Goal: Task Accomplishment & Management: Use online tool/utility

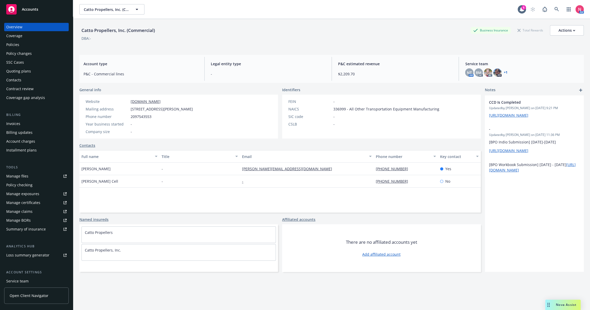
click at [31, 46] on div "Policies" at bounding box center [36, 45] width 60 height 8
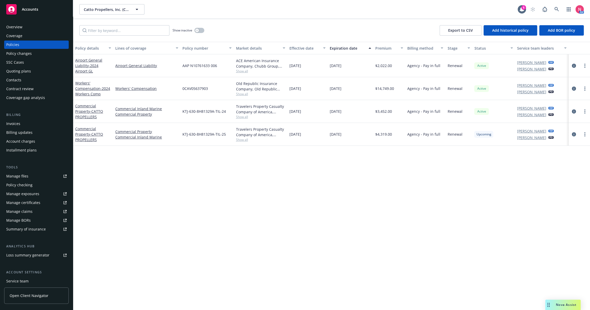
click at [16, 180] on div "Manage files" at bounding box center [17, 176] width 22 height 8
click at [561, 8] on link at bounding box center [556, 9] width 10 height 10
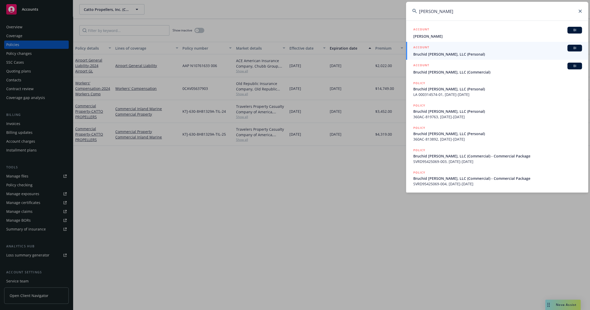
type input "snodgrass"
click at [473, 52] on span "Bruchid Snodgrass, LLC (Personal)" at bounding box center [497, 53] width 169 height 5
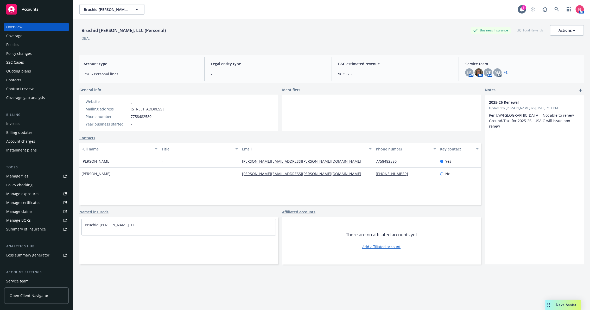
click at [43, 172] on link "Manage files" at bounding box center [36, 176] width 65 height 8
click at [554, 9] on icon at bounding box center [556, 9] width 5 height 5
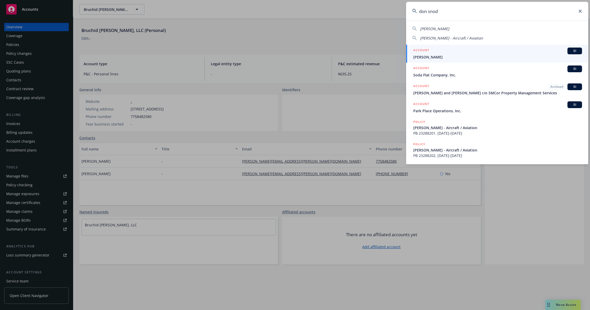
type input "don snod"
click at [438, 52] on div "ACCOUNT BI" at bounding box center [497, 51] width 169 height 7
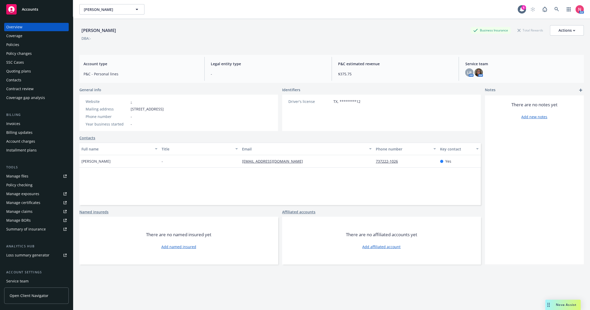
click at [31, 174] on link "Manage files" at bounding box center [36, 176] width 65 height 8
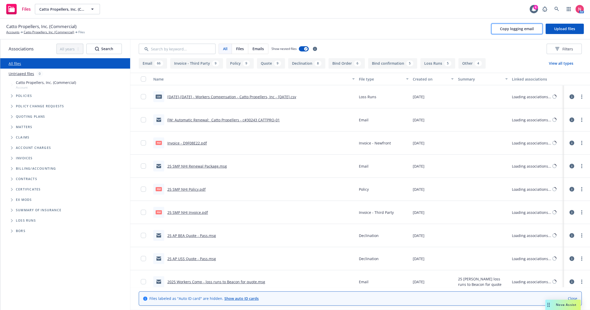
click at [517, 32] on button "Copy logging email" at bounding box center [516, 29] width 51 height 10
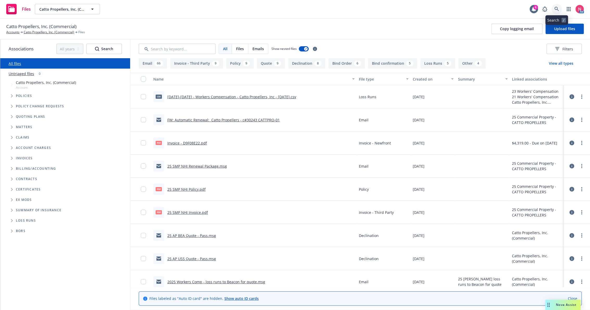
click at [556, 11] on icon at bounding box center [556, 9] width 5 height 5
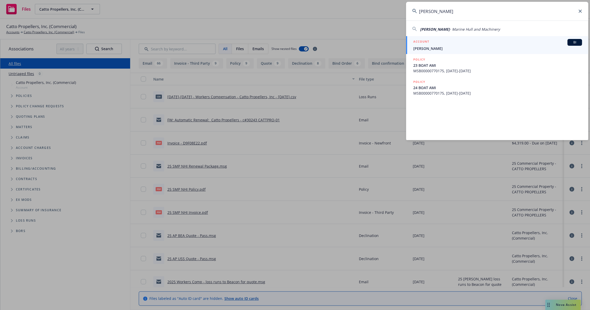
type input "Mark Rushford"
click at [435, 45] on div "ACCOUNT BI" at bounding box center [497, 42] width 169 height 7
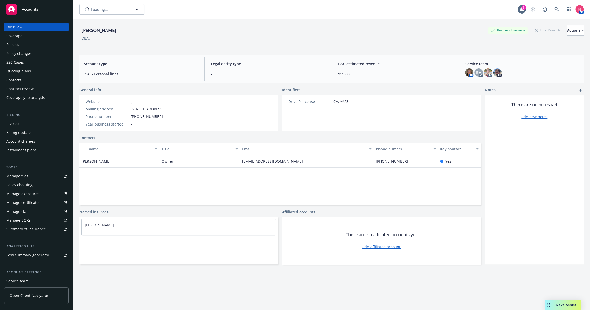
click at [12, 46] on div "Policies" at bounding box center [12, 45] width 13 height 8
click at [23, 46] on div "Policies" at bounding box center [36, 45] width 60 height 8
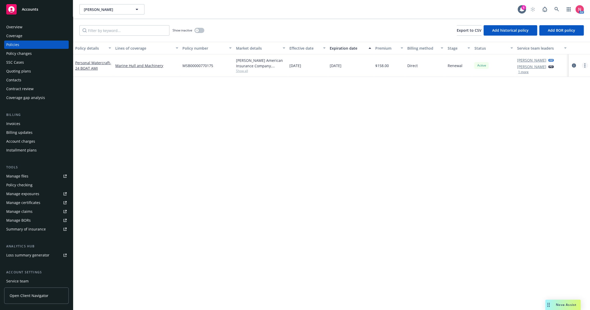
click at [585, 66] on link "more" at bounding box center [584, 65] width 6 height 6
click at [560, 88] on link "Renew with incumbent" at bounding box center [556, 86] width 61 height 10
select select "12"
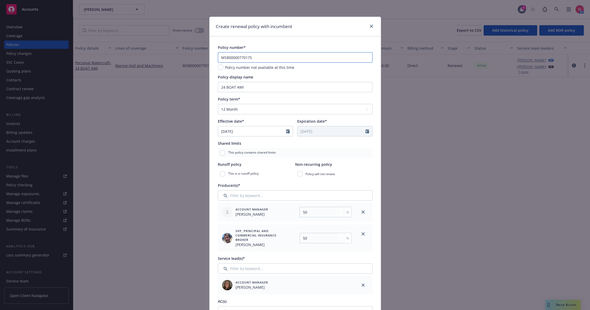
click at [262, 56] on input "MSB00000770175" at bounding box center [295, 57] width 154 height 10
click at [223, 88] on input "24 BOAT AMI" at bounding box center [295, 87] width 154 height 10
type input "25 BOAT AMI"
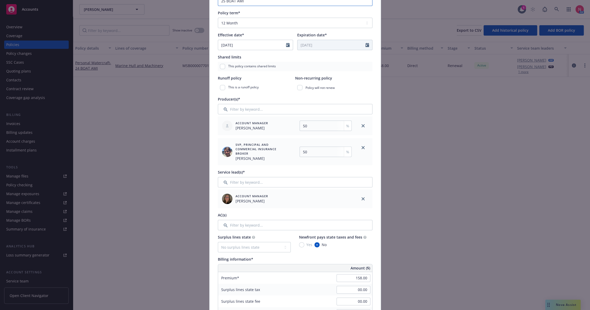
scroll to position [87, 0]
click at [361, 127] on icon "close" at bounding box center [362, 125] width 3 height 3
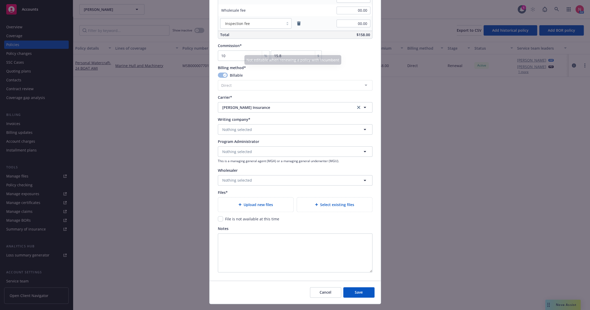
scroll to position [404, 0]
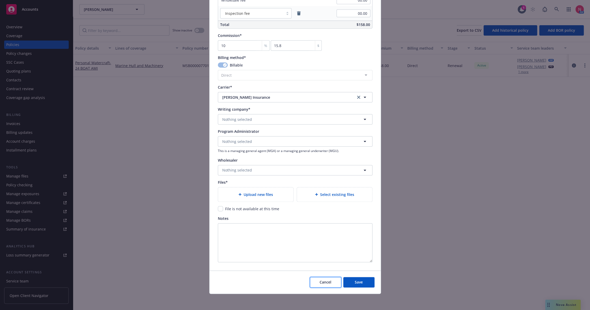
click at [323, 282] on span "Cancel" at bounding box center [325, 282] width 12 height 5
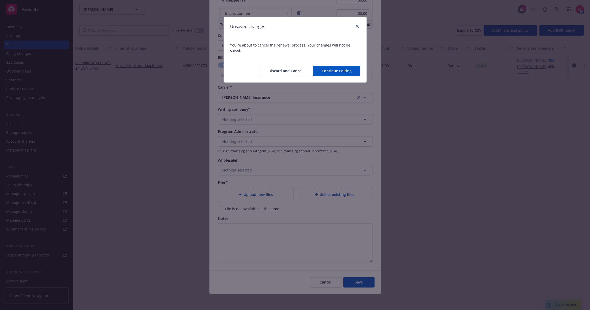
click at [295, 67] on button "Discard and Cancel" at bounding box center [285, 71] width 51 height 10
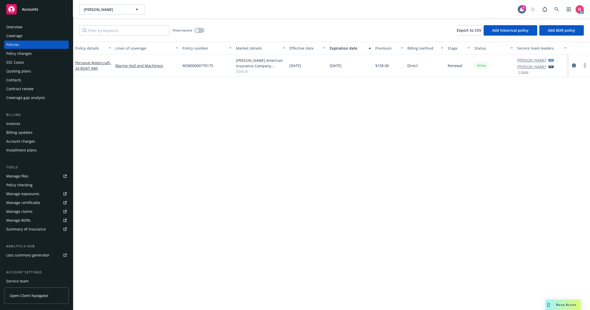
click at [587, 64] on link "more" at bounding box center [584, 65] width 6 height 6
click at [554, 85] on link "Renew with incumbent" at bounding box center [556, 86] width 61 height 10
select select "12"
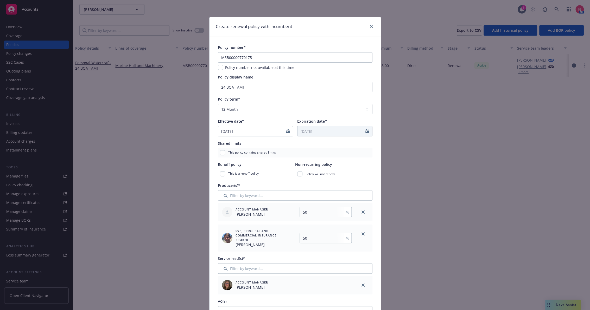
scroll to position [29, 0]
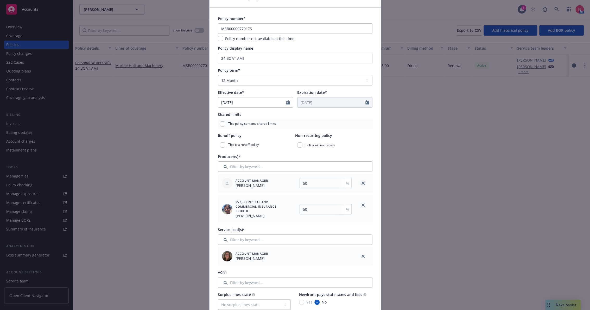
click at [361, 182] on icon "close" at bounding box center [362, 183] width 3 height 3
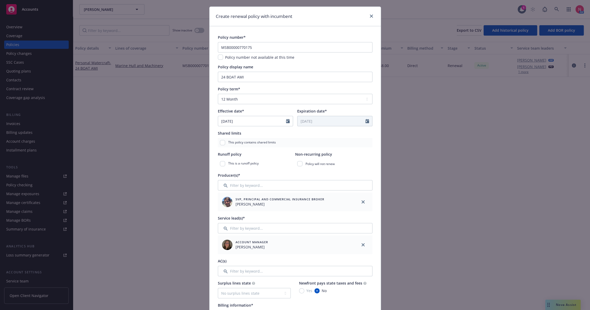
scroll to position [0, 0]
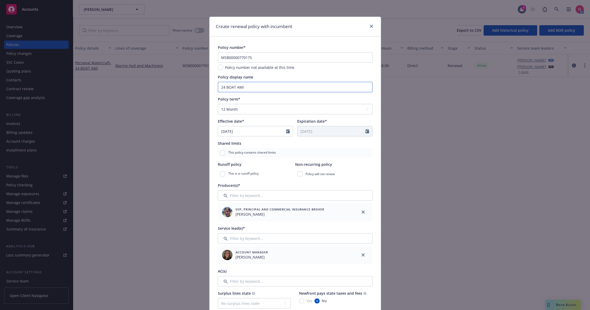
click at [223, 88] on input "24 BOAT AMI" at bounding box center [295, 87] width 154 height 10
type input "25 BOAT AMI"
click at [262, 55] on input "MSB00000770175" at bounding box center [295, 57] width 154 height 10
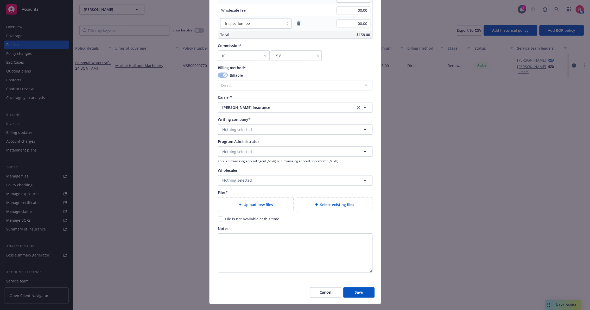
scroll to position [404, 0]
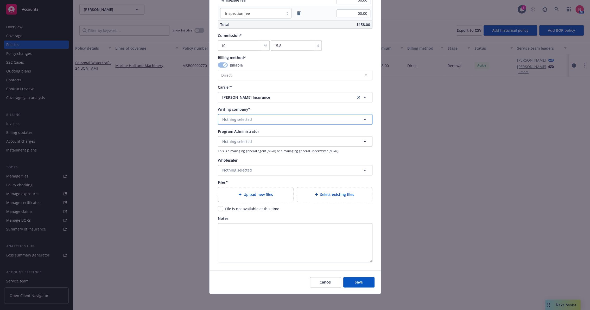
click at [252, 119] on button "Nothing selected" at bounding box center [295, 119] width 154 height 10
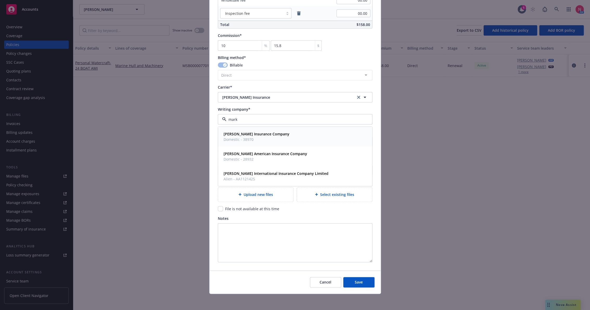
click at [252, 134] on strong "Markel Insurance Company" at bounding box center [256, 134] width 66 height 5
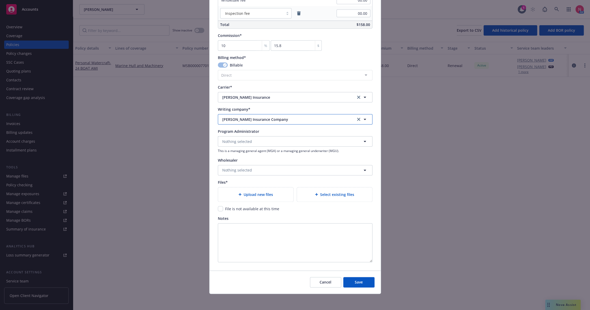
click at [265, 120] on span "Markel Insurance Company" at bounding box center [284, 119] width 125 height 5
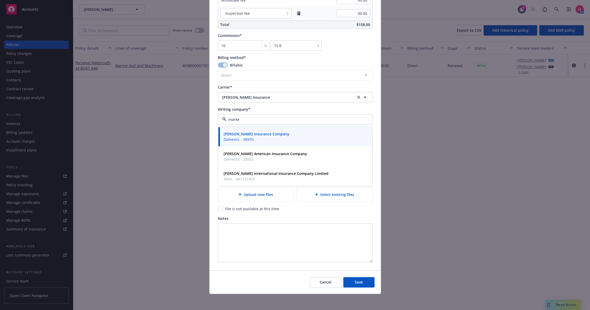
type input "markel"
click at [284, 159] on span "Domestic - 28932" at bounding box center [264, 159] width 83 height 5
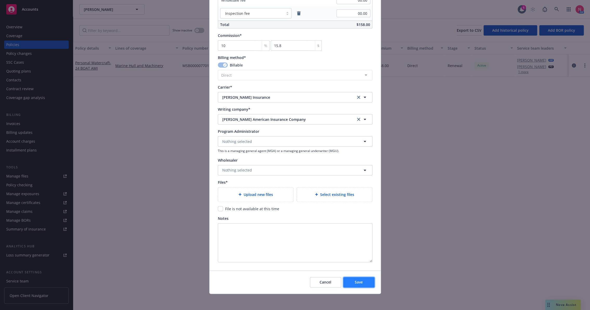
click at [357, 284] on span "Save" at bounding box center [359, 282] width 8 height 5
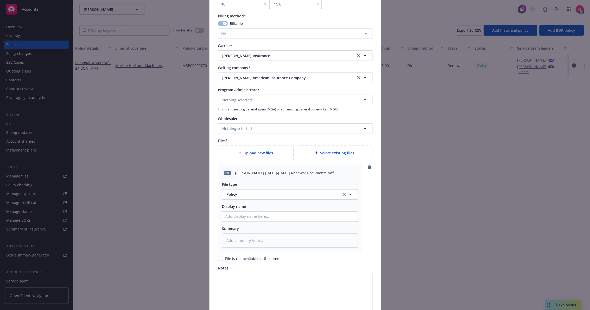
scroll to position [491, 0]
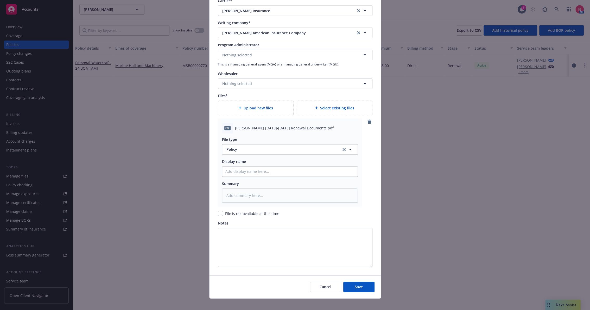
type textarea "x"
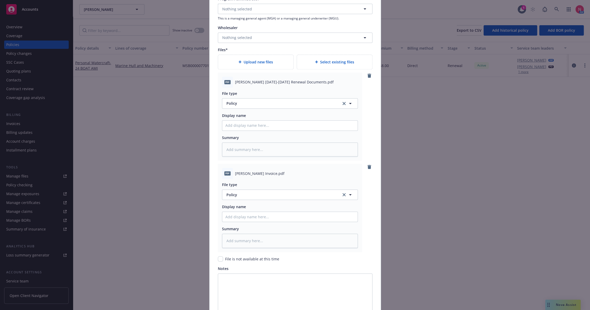
scroll to position [588, 0]
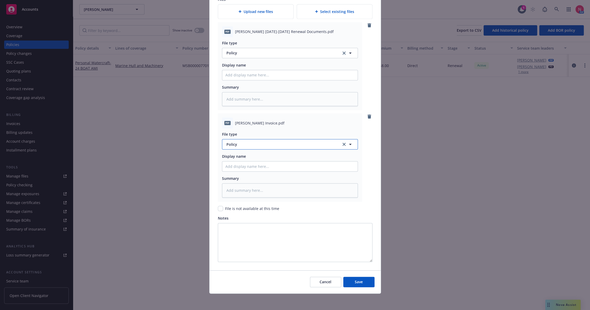
click at [247, 144] on span "Policy" at bounding box center [280, 144] width 109 height 5
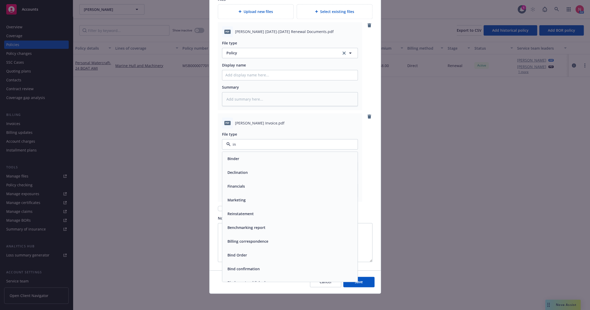
type input "inv"
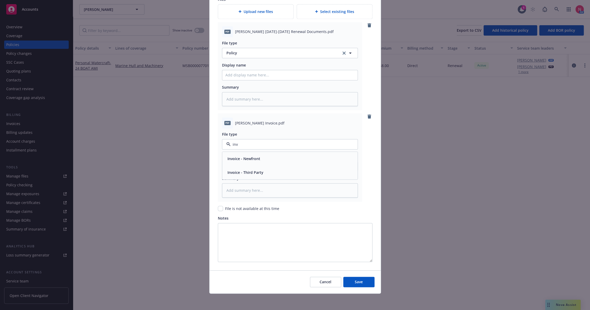
click at [254, 170] on span "Invoice - Third Party" at bounding box center [245, 172] width 36 height 5
click at [242, 166] on input "Policy display name" at bounding box center [289, 167] width 135 height 10
type textarea "x"
type input "2"
click at [242, 73] on input "Policy display name" at bounding box center [289, 75] width 135 height 10
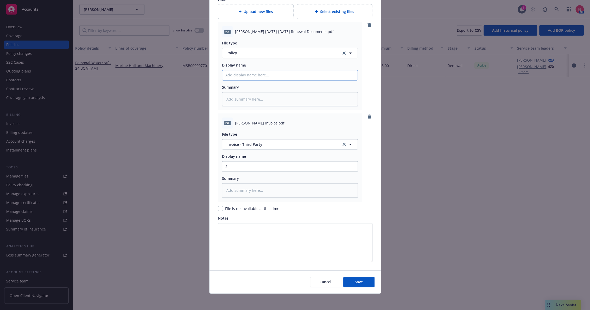
type textarea "x"
type input "25"
type textarea "x"
type input "25"
type textarea "x"
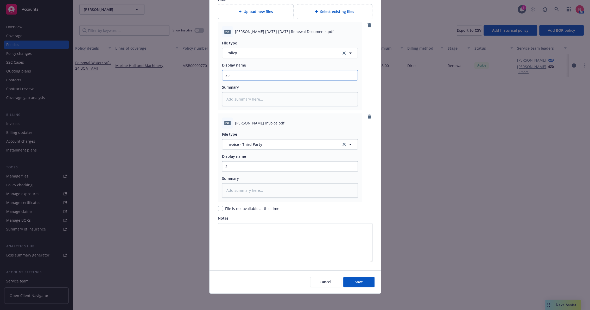
type input "25 B"
type textarea "x"
type input "25 BOA"
type textarea "x"
click at [242, 73] on input "25 BOAT" at bounding box center [289, 75] width 135 height 10
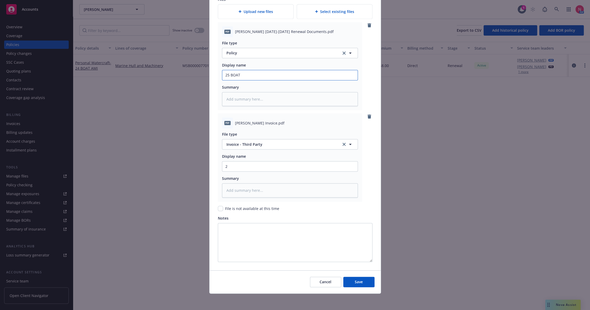
click at [249, 75] on input "25 BOAT" at bounding box center [289, 75] width 135 height 10
click at [267, 74] on input "25 BOAT" at bounding box center [289, 75] width 135 height 10
type input "25 BOAT AMI"
type textarea "x"
type input "25 BOAT AMI"
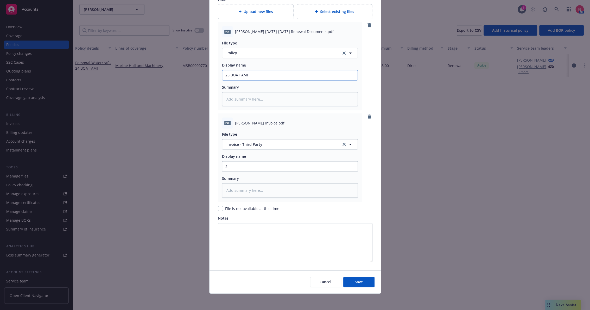
type textarea "x"
type input "25 BOAT AMI P"
type textarea "x"
type input "25 BOAT AMI Po"
type textarea "x"
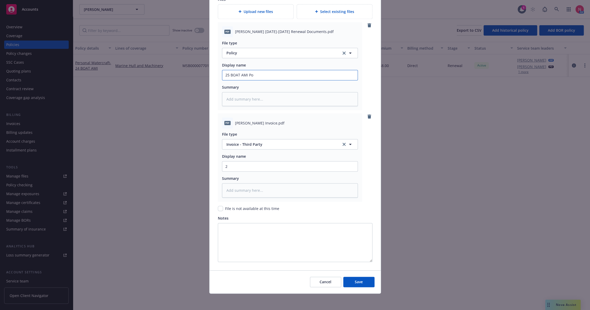
type input "25 BOAT AMI Pol"
type textarea "x"
type input "25 BOAT AMI Poli"
type textarea "x"
type input "25 BOAT AMI Policy"
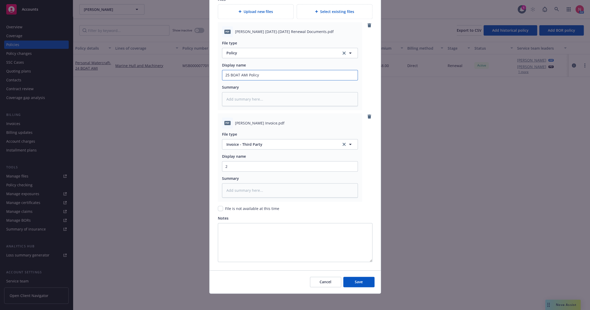
type textarea "x"
type input "25 BOAT AMI Policy"
click at [234, 162] on input "2" at bounding box center [289, 167] width 135 height 10
paste input "5 BOAT AMI Policy"
type input "25 BOAT AMI Policy"
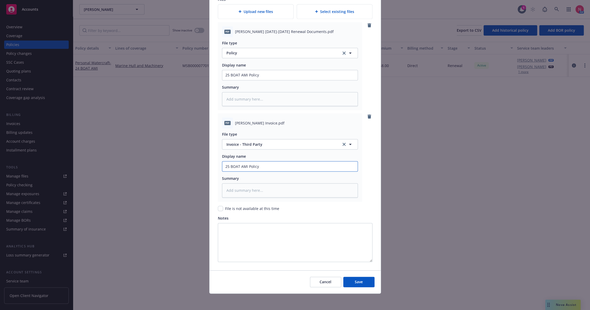
type textarea "x"
type input "25 BOAT AMI Policy"
type textarea "x"
type input "25 BOAT AMI Policy I"
type textarea "x"
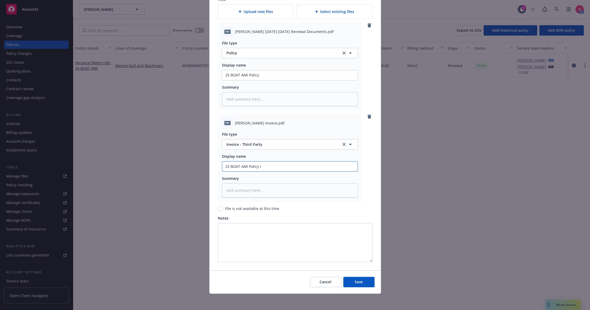
type input "25 BOAT AMI Policy In"
type textarea "x"
type input "25 BOAT AMI Policy Inv"
type textarea "x"
type input "25 BOAT AMI Policy Invo"
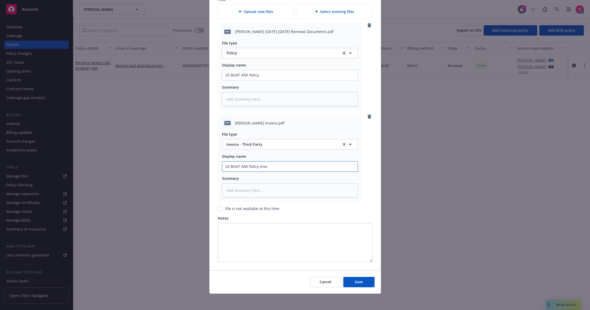
type textarea "x"
type input "25 BOAT AMI Policy Invoice"
type textarea "x"
type input "25 BOAT AMI Policy Invoice"
click at [355, 281] on span "Save" at bounding box center [359, 282] width 8 height 5
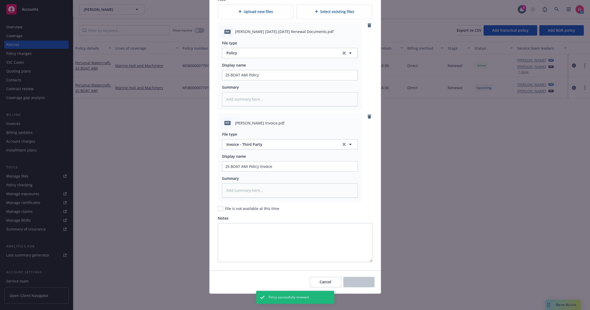
type textarea "x"
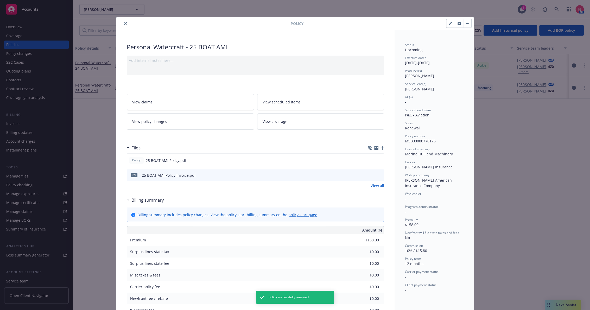
click at [124, 24] on icon "close" at bounding box center [125, 23] width 3 height 3
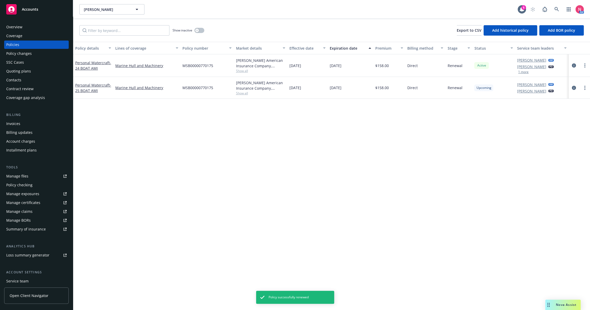
click at [35, 177] on link "Manage files" at bounding box center [36, 176] width 65 height 8
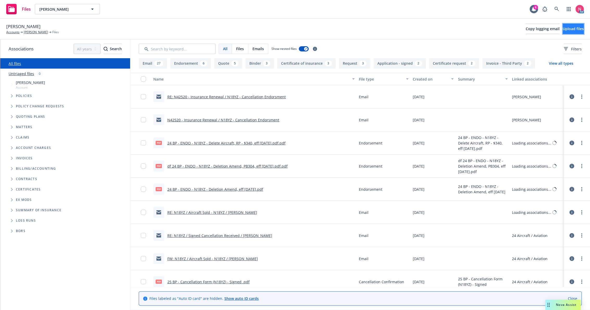
click at [563, 29] on span "Upload files" at bounding box center [572, 28] width 21 height 5
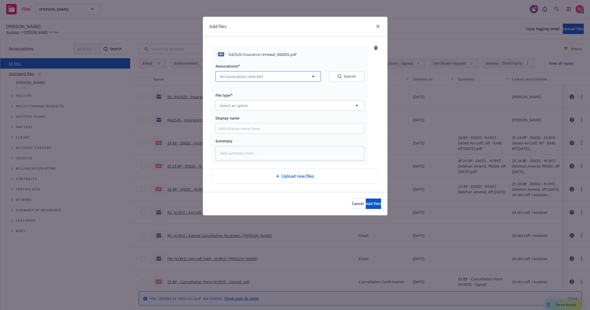
click at [250, 75] on span "No associations selected" at bounding box center [241, 76] width 43 height 5
type textarea "x"
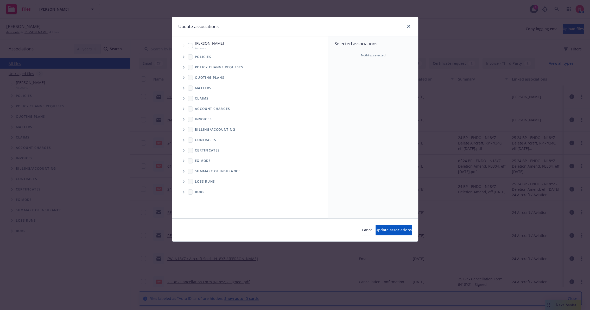
click at [188, 45] on input "Tree Example" at bounding box center [190, 45] width 5 height 5
checkbox input "true"
click at [378, 226] on button "Update associations" at bounding box center [393, 230] width 36 height 10
type textarea "x"
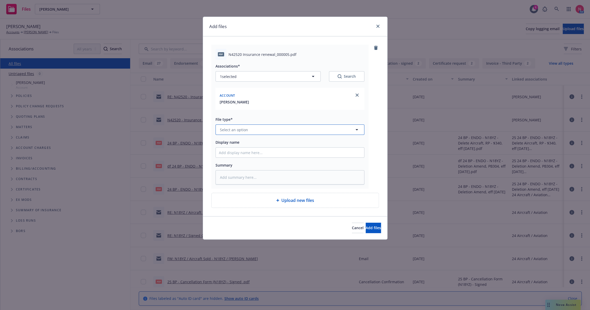
click at [241, 131] on span "Select an option" at bounding box center [234, 129] width 28 height 5
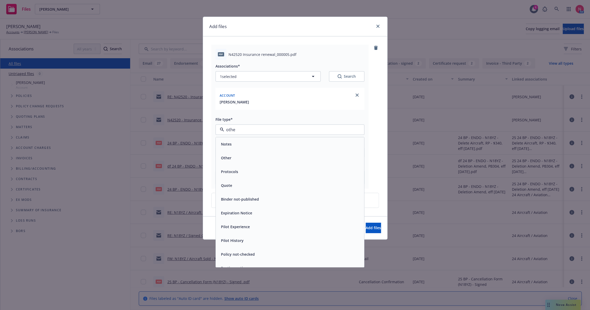
type input "other"
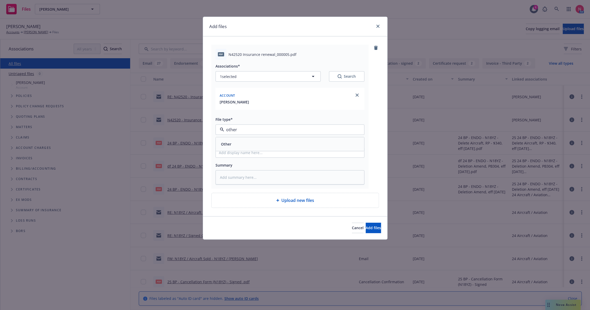
click at [254, 139] on div "Other" at bounding box center [290, 144] width 148 height 14
click at [241, 152] on input "Display name" at bounding box center [290, 153] width 148 height 10
type textarea "x"
type input "2"
type textarea "x"
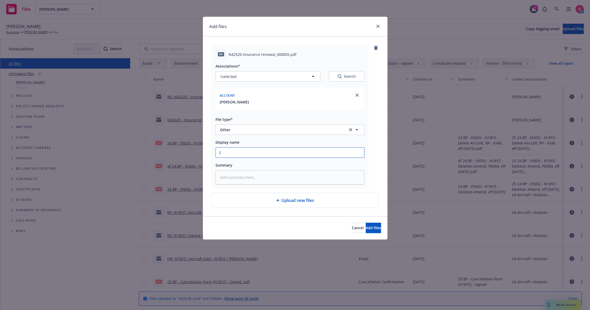
type input "25"
type textarea "x"
type input "25 BP Signed Client Renewal"
click at [368, 230] on span "Add files" at bounding box center [372, 228] width 15 height 5
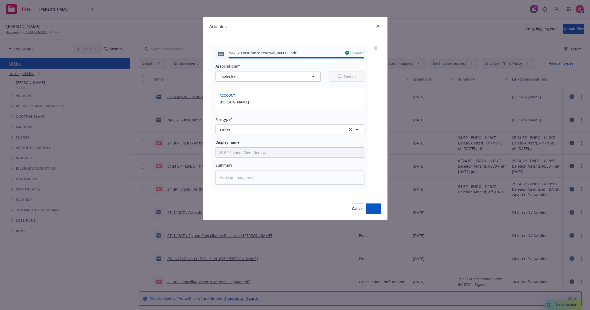
type textarea "x"
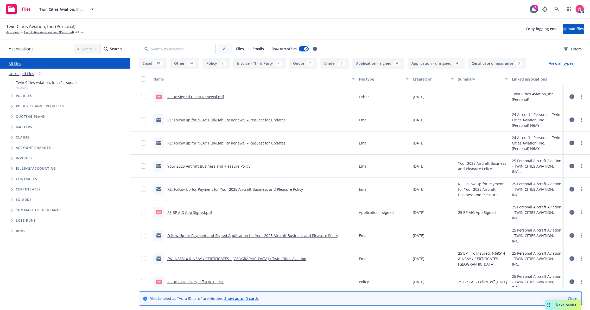
click at [199, 97] on link "25 BP Signed Client Renewal.pdf" at bounding box center [195, 96] width 57 height 5
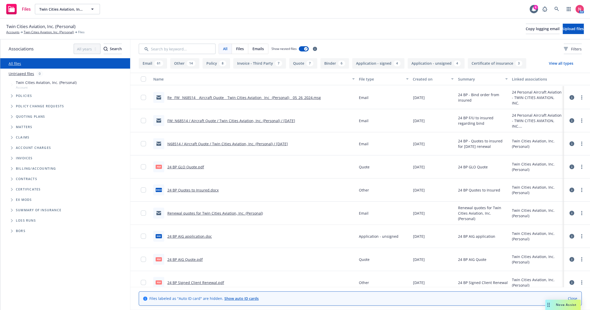
scroll to position [1676, 0]
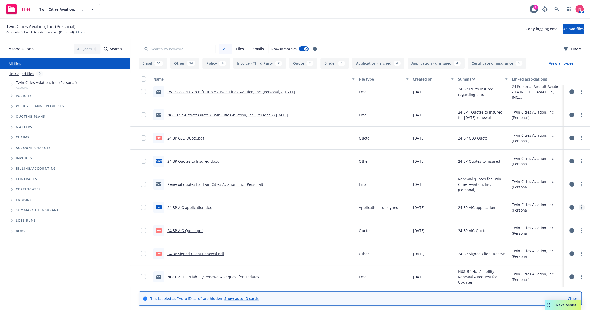
click at [578, 209] on link "more" at bounding box center [581, 207] width 6 height 6
click at [561, 226] on link "Download" at bounding box center [554, 228] width 52 height 10
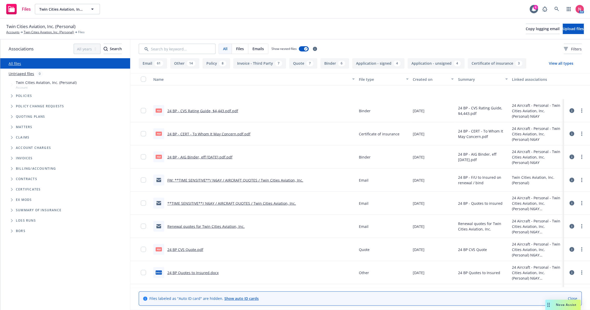
scroll to position [1040, 0]
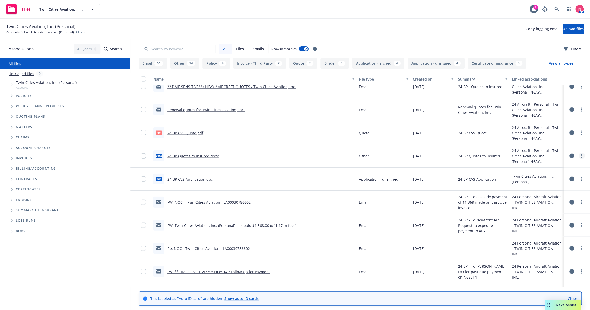
click at [578, 158] on link "more" at bounding box center [581, 156] width 6 height 6
click at [564, 177] on link "Download" at bounding box center [554, 177] width 52 height 10
click at [581, 178] on icon "more" at bounding box center [581, 179] width 1 height 4
click at [556, 201] on link "Download" at bounding box center [554, 200] width 52 height 10
drag, startPoint x: 56, startPoint y: 27, endPoint x: -1, endPoint y: 21, distance: 57.8
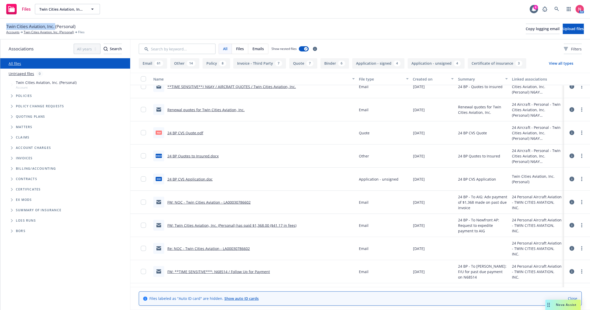
click at [0, 21] on html "Files Twin Cities Aviation, Inc. (Personal) Twin Cities Aviation, Inc. (Persona…" at bounding box center [295, 155] width 590 height 310
copy span "Twin Cities Aviation, Inc."
click at [525, 27] on span "Copy logging email" at bounding box center [542, 28] width 34 height 5
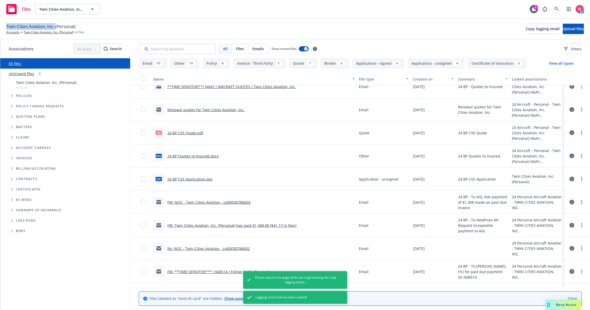
click at [11, 115] on icon "Tree Example" at bounding box center [12, 116] width 2 height 3
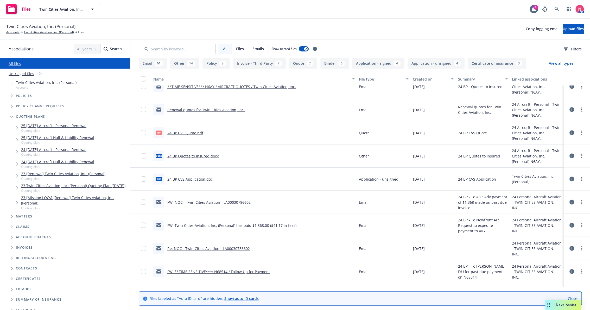
click at [60, 126] on link "25 09/28/25 Aircraft - Personal Renewal" at bounding box center [53, 125] width 65 height 5
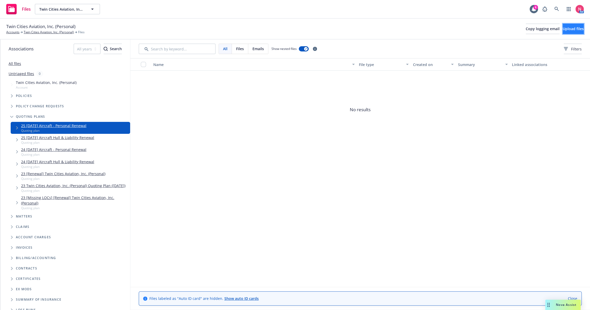
click at [569, 28] on span "Upload files" at bounding box center [572, 28] width 21 height 5
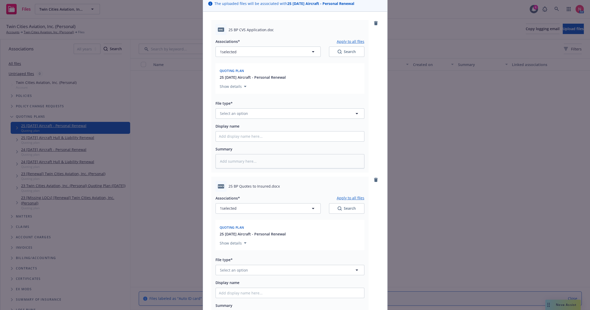
scroll to position [87, 0]
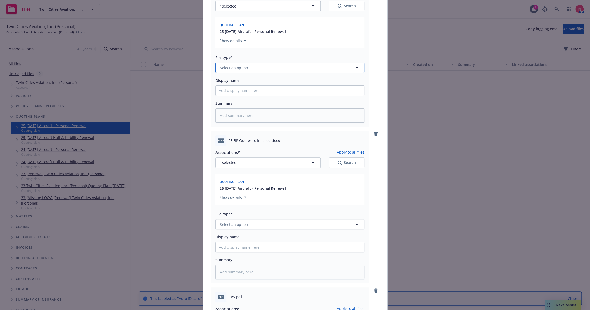
click at [235, 66] on span "Select an option" at bounding box center [234, 67] width 28 height 5
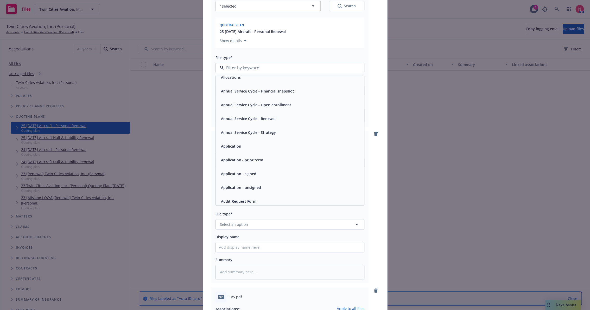
scroll to position [29, 0]
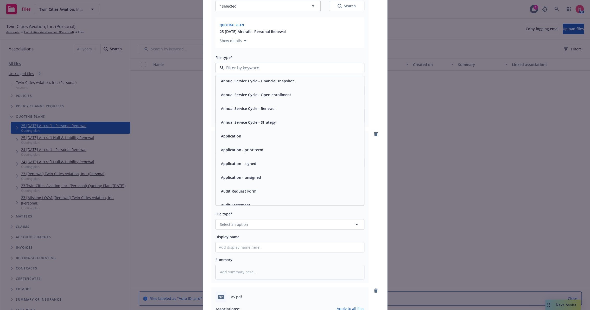
click at [242, 176] on span "Application - unsigned" at bounding box center [241, 177] width 40 height 5
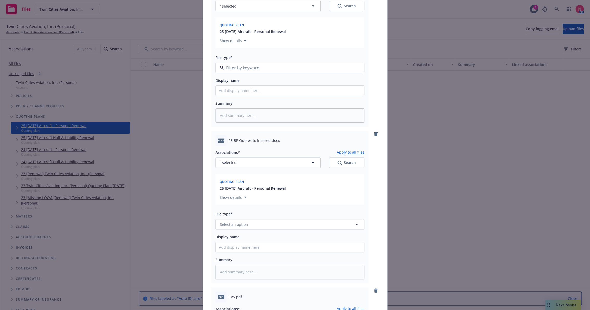
type textarea "x"
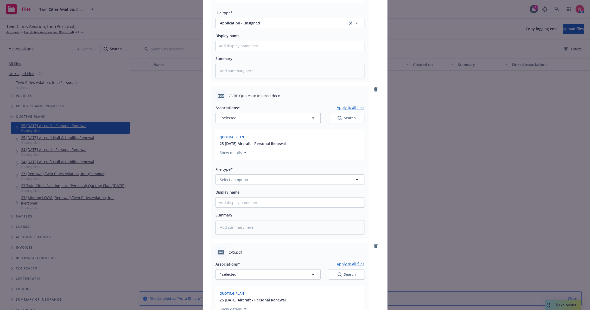
scroll to position [202, 0]
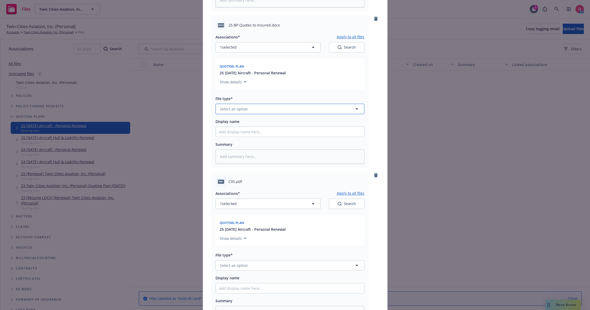
click at [247, 108] on button "Select an option" at bounding box center [289, 109] width 149 height 10
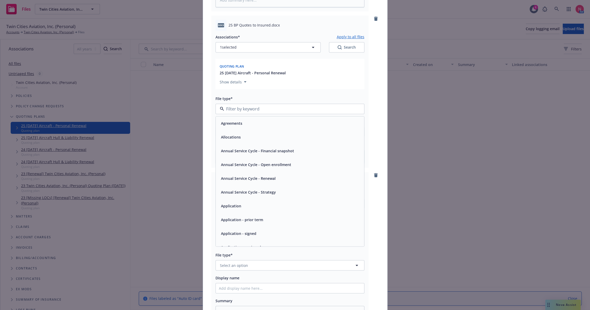
type input "p"
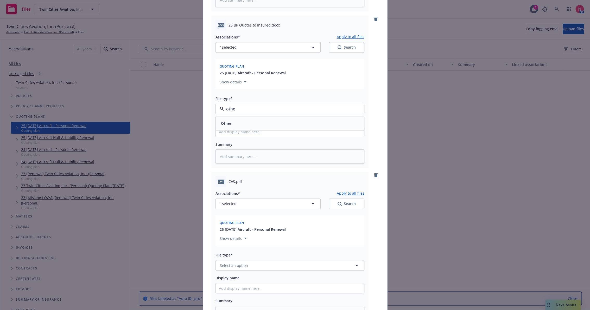
type input "other"
click at [244, 125] on div "Other" at bounding box center [290, 124] width 142 height 8
type textarea "x"
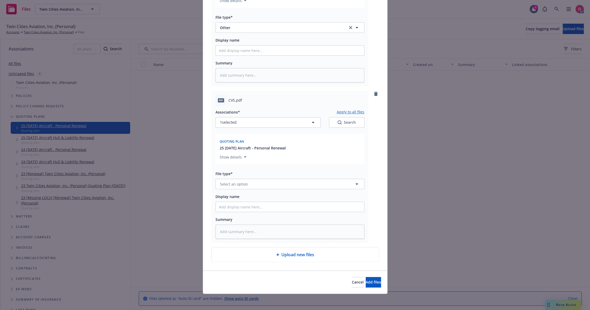
scroll to position [284, 0]
click at [247, 184] on button "Select an option" at bounding box center [289, 183] width 149 height 10
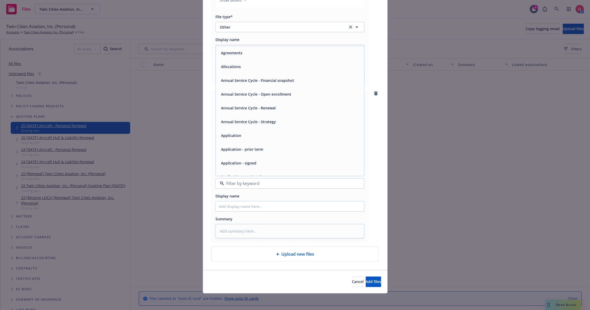
type input "q"
click at [241, 57] on div "Quote" at bounding box center [290, 53] width 148 height 14
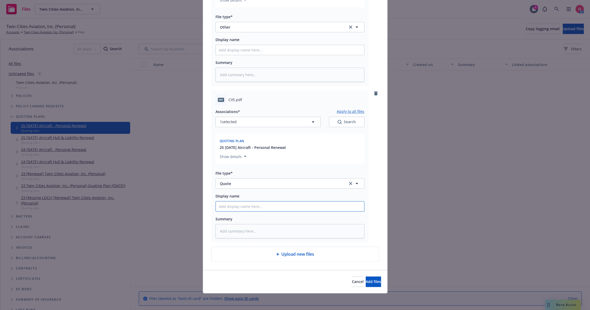
click at [234, 206] on input "Display name" at bounding box center [290, 207] width 148 height 10
type textarea "x"
type input "2"
type textarea "x"
type input "25"
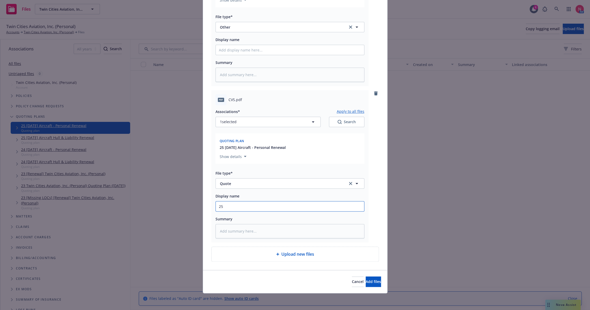
type textarea "x"
type input "25"
type textarea "x"
type input "25 bp"
type textarea "x"
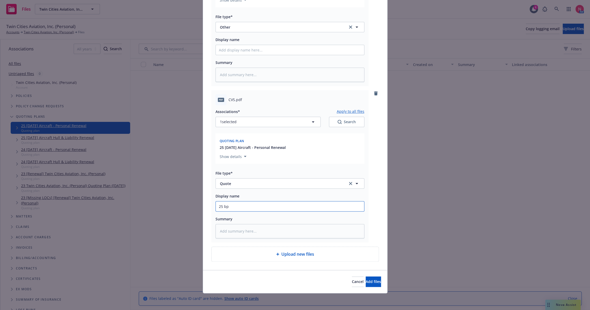
type input "25 bp"
type textarea "x"
type input "25 bp c"
type textarea "x"
type input "25 BP CVS Quote"
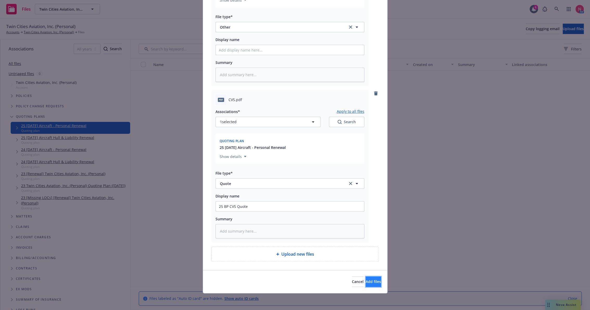
click at [375, 281] on button "Add files" at bounding box center [372, 282] width 15 height 10
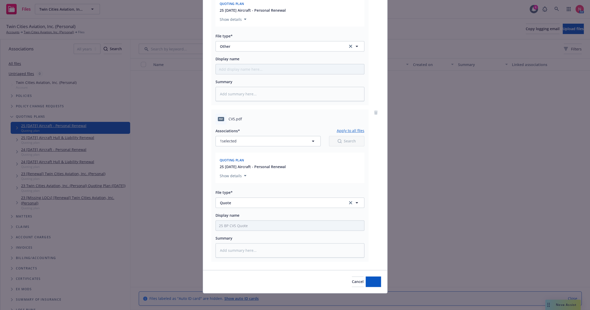
scroll to position [265, 0]
type textarea "x"
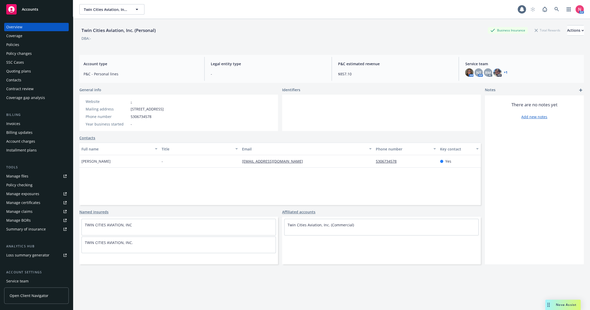
click at [36, 44] on div "Policies" at bounding box center [36, 45] width 60 height 8
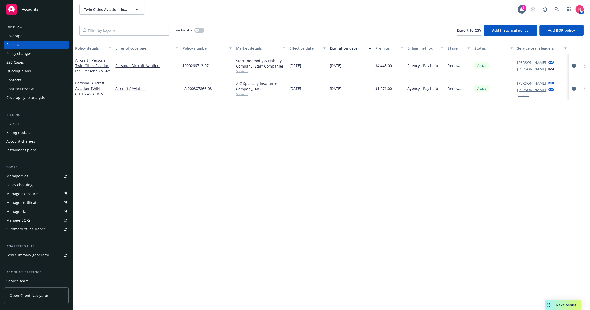
click at [469, 239] on div "Policy details Lines of coverage Policy number Market details Effective date Ex…" at bounding box center [331, 176] width 517 height 268
